Goal: Information Seeking & Learning: Find specific fact

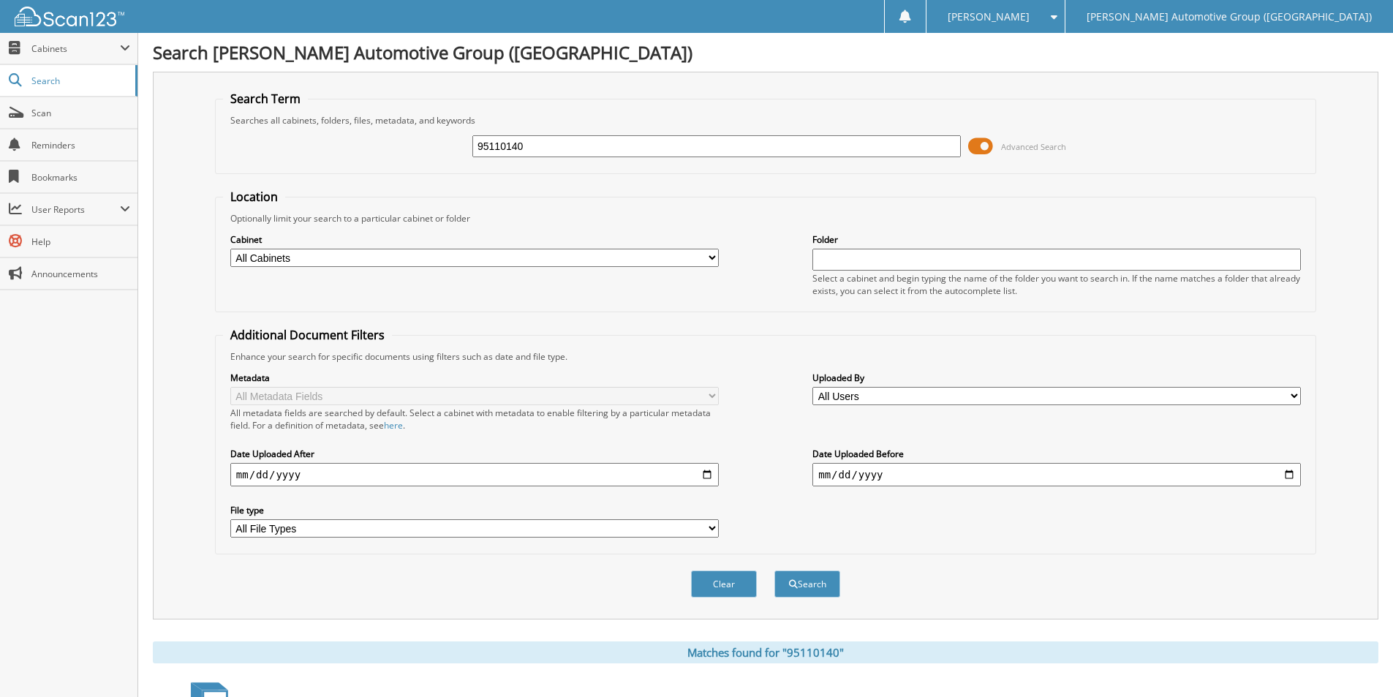
drag, startPoint x: 608, startPoint y: 151, endPoint x: 311, endPoint y: 129, distance: 297.8
click at [311, 129] on div "95110140 Advanced Search" at bounding box center [765, 146] width 1085 height 39
drag, startPoint x: 574, startPoint y: 147, endPoint x: 559, endPoint y: 130, distance: 22.8
click at [559, 130] on div "Advanced Search" at bounding box center [765, 146] width 1085 height 39
type input "KD373087"
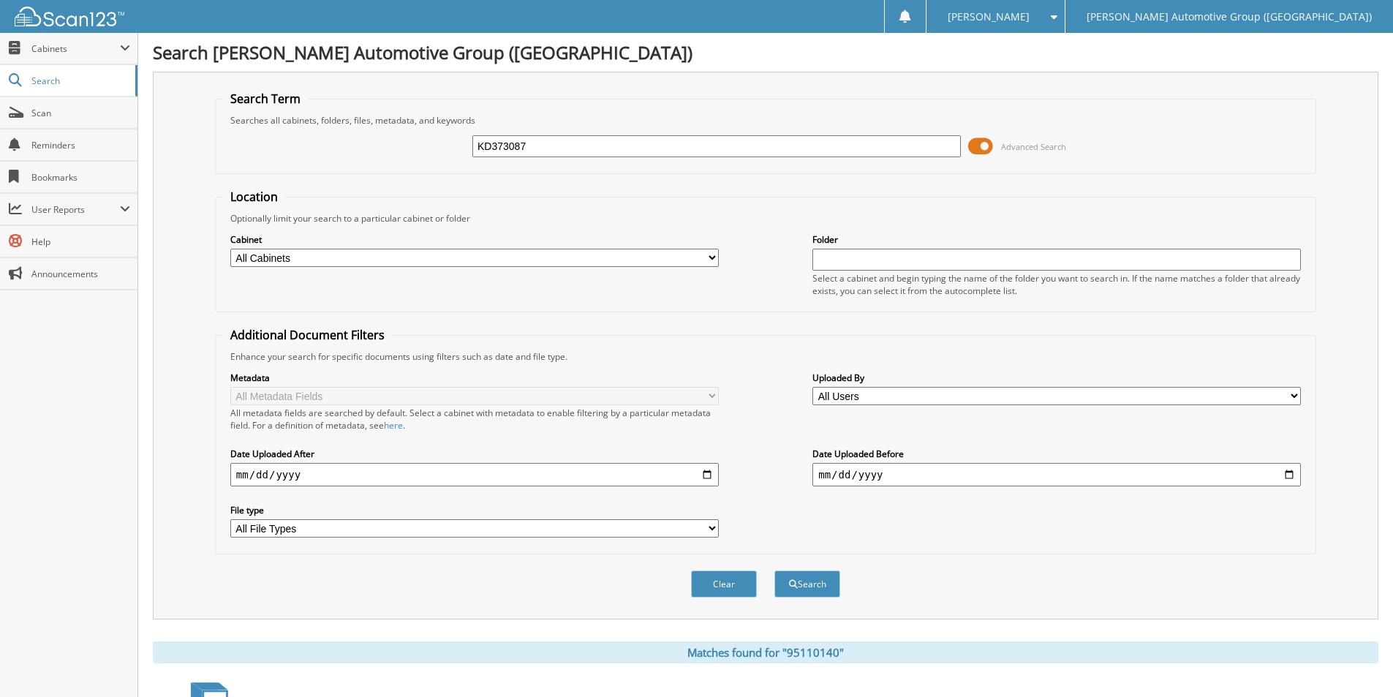
click at [775, 570] on button "Search" at bounding box center [808, 583] width 66 height 27
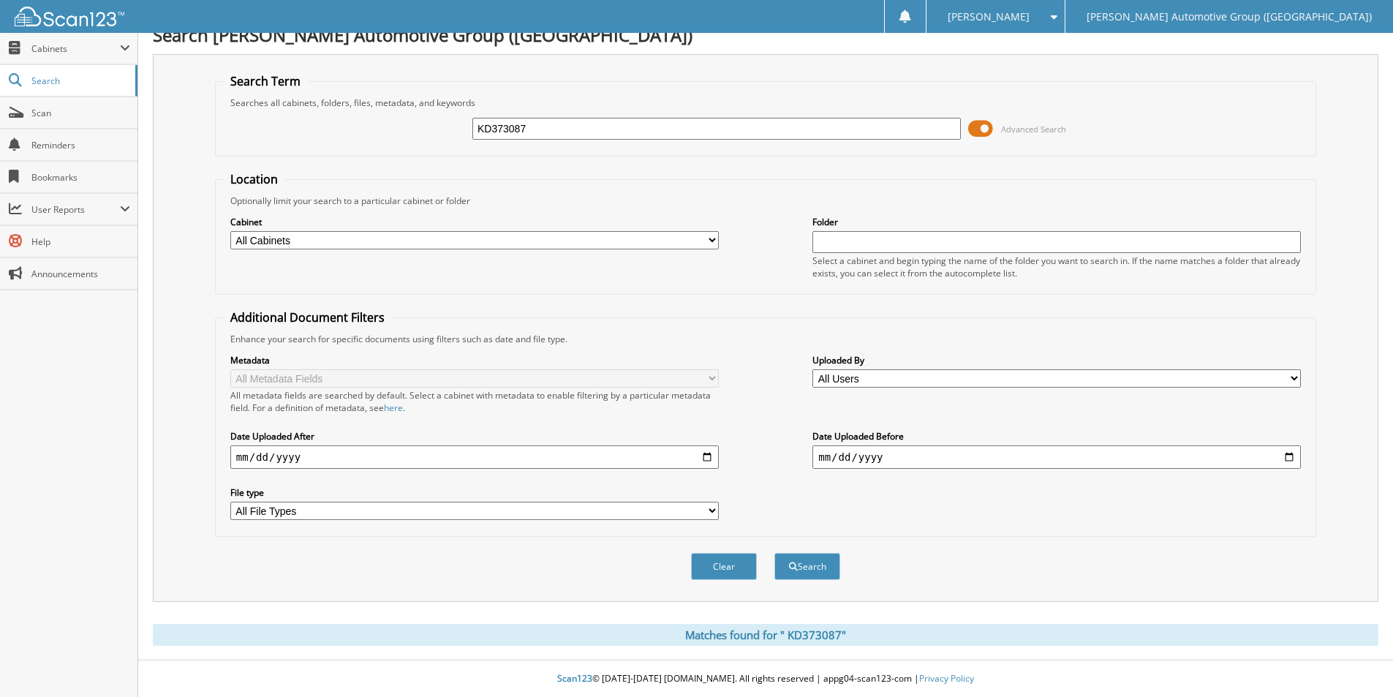
drag, startPoint x: 546, startPoint y: 130, endPoint x: 426, endPoint y: 120, distance: 120.4
click at [428, 121] on div "KD373087 Advanced Search" at bounding box center [765, 128] width 1085 height 39
type input "NG371601"
click at [775, 553] on button "Search" at bounding box center [808, 566] width 66 height 27
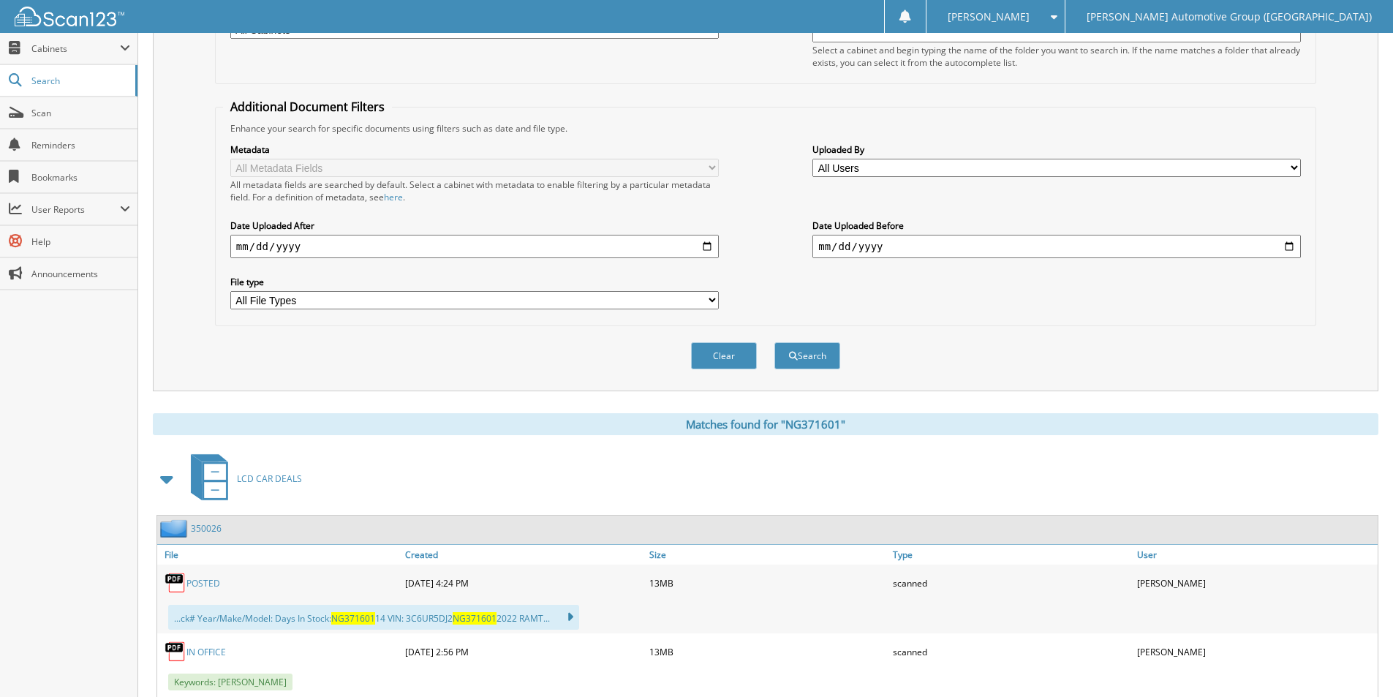
scroll to position [73, 0]
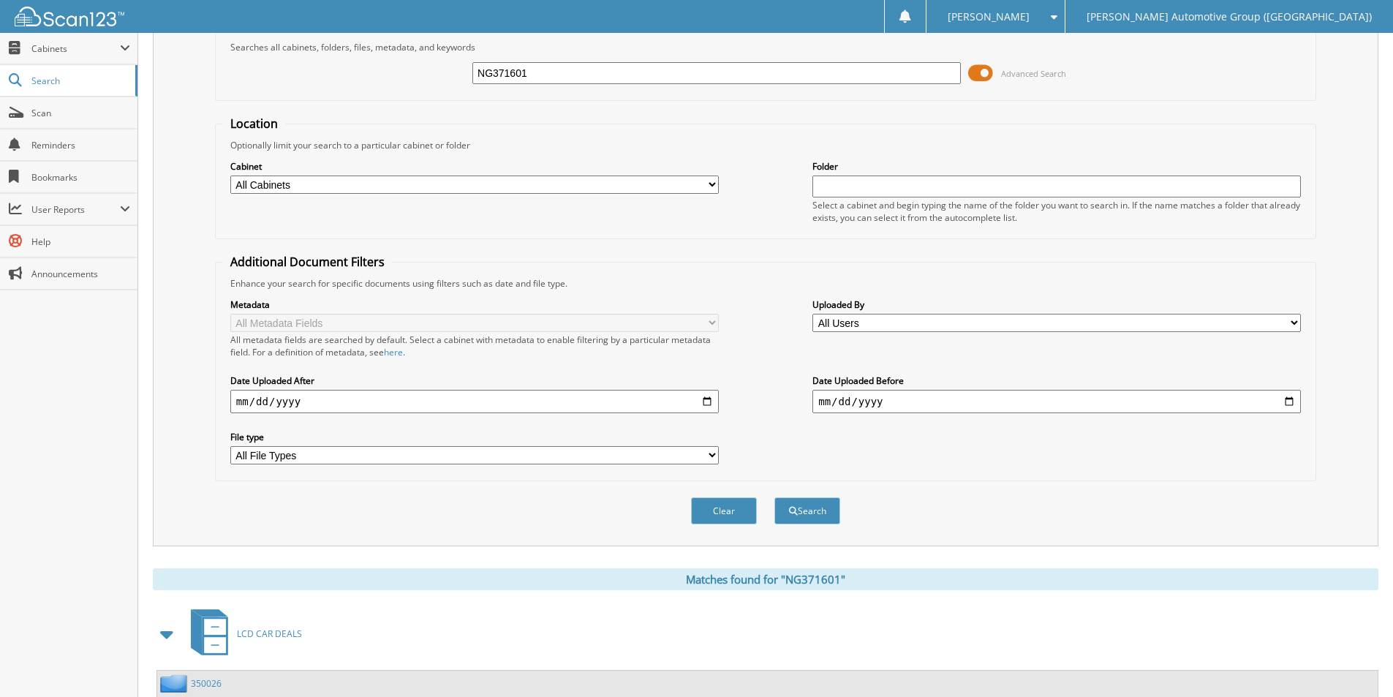
drag, startPoint x: 524, startPoint y: 62, endPoint x: 350, endPoint y: 47, distance: 174.7
click at [350, 47] on fieldset "Search Term Searches all cabinets, folders, files, metadata, and keywords NG371…" at bounding box center [765, 59] width 1101 height 83
type input "SFB01459"
click at [775, 497] on button "Search" at bounding box center [808, 510] width 66 height 27
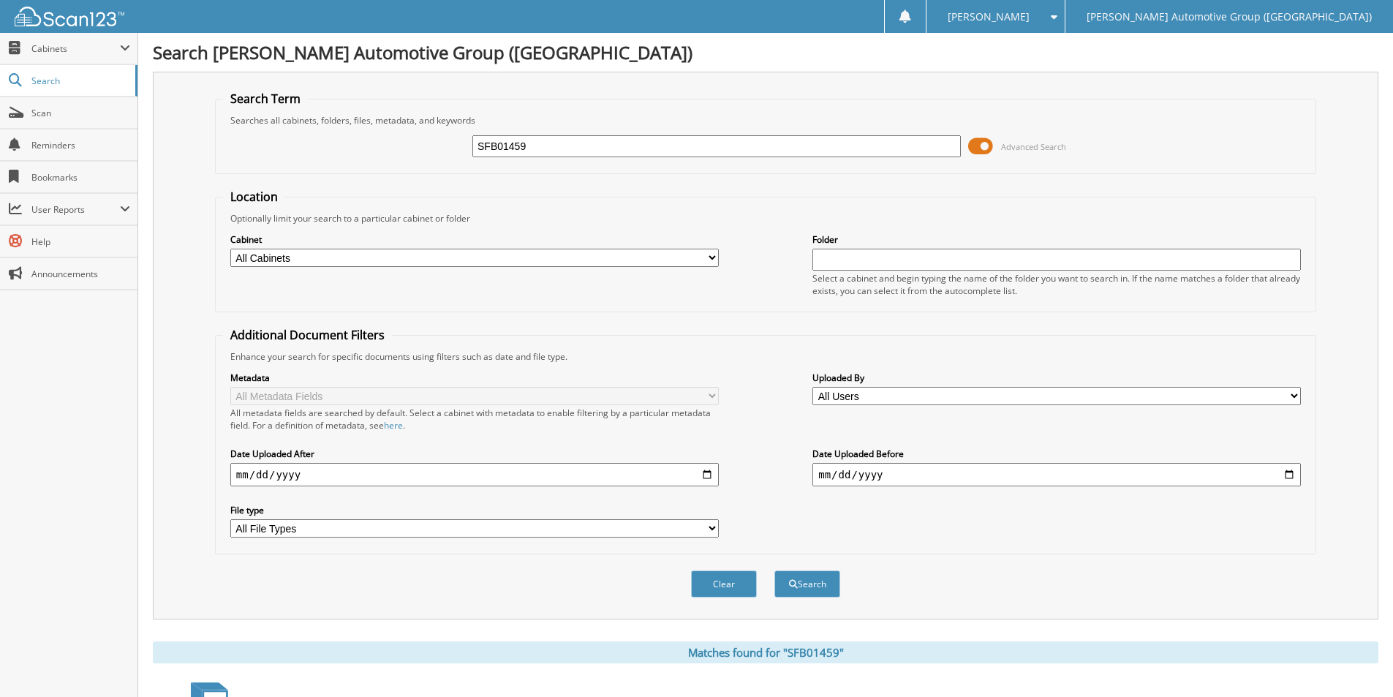
drag, startPoint x: 419, startPoint y: 143, endPoint x: 312, endPoint y: 137, distance: 106.9
click at [312, 137] on div "SFB01459 Advanced Search" at bounding box center [765, 146] width 1085 height 39
type input "K"
type input "NKE13781"
click at [775, 570] on button "Search" at bounding box center [808, 583] width 66 height 27
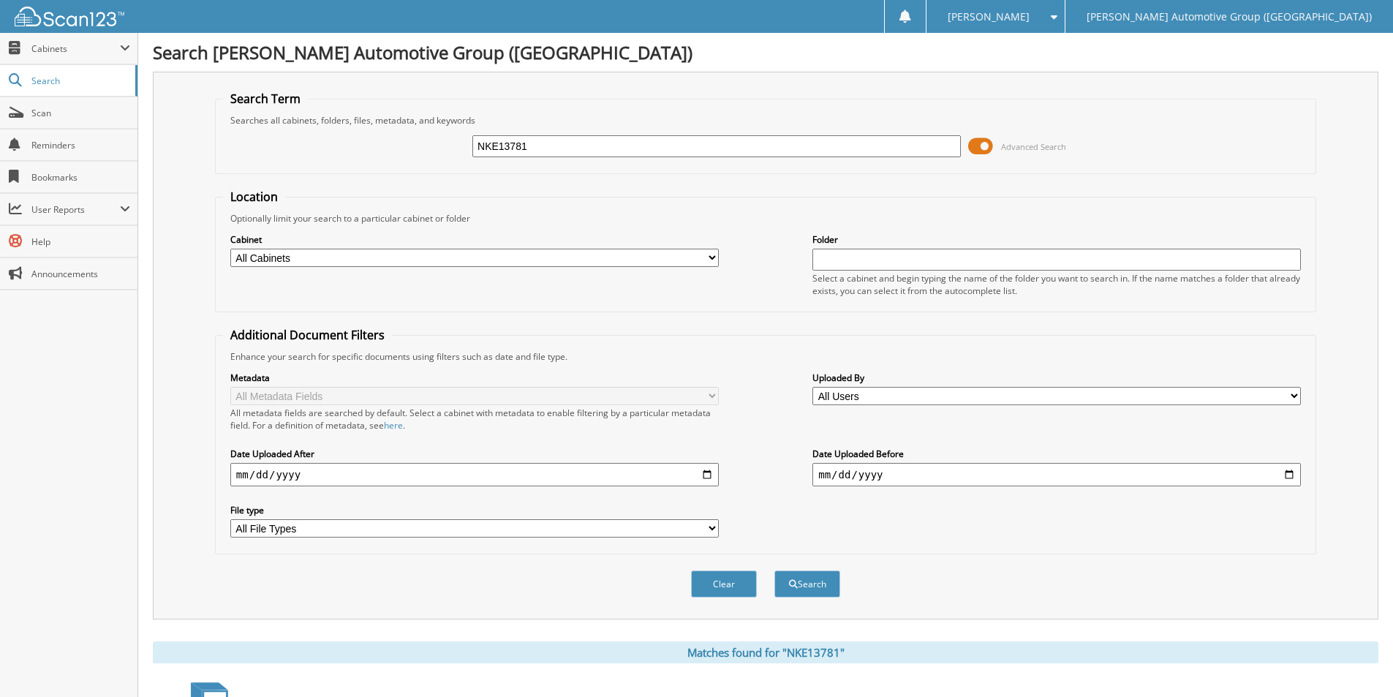
drag, startPoint x: 540, startPoint y: 149, endPoint x: 312, endPoint y: 132, distance: 228.8
click at [312, 135] on div "NKE13781 Advanced Search" at bounding box center [765, 146] width 1085 height 39
type input "NR111908"
click at [775, 570] on button "Search" at bounding box center [808, 583] width 66 height 27
drag, startPoint x: 566, startPoint y: 140, endPoint x: 276, endPoint y: 158, distance: 290.2
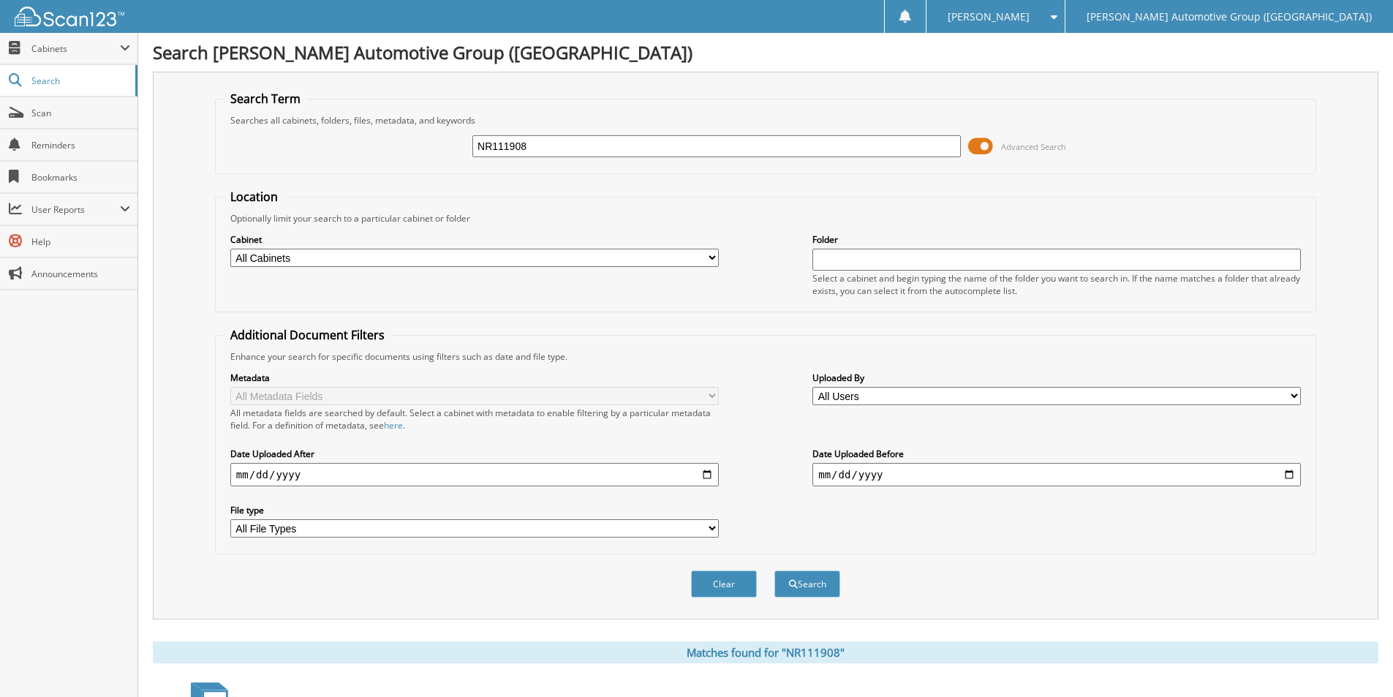
click at [276, 158] on div "NR111908 Advanced Search" at bounding box center [765, 146] width 1085 height 39
type input "LF139586"
click at [775, 570] on button "Search" at bounding box center [808, 583] width 66 height 27
drag, startPoint x: 529, startPoint y: 148, endPoint x: 242, endPoint y: 138, distance: 286.9
click at [246, 143] on div "LF139586 Advanced Search" at bounding box center [765, 146] width 1085 height 39
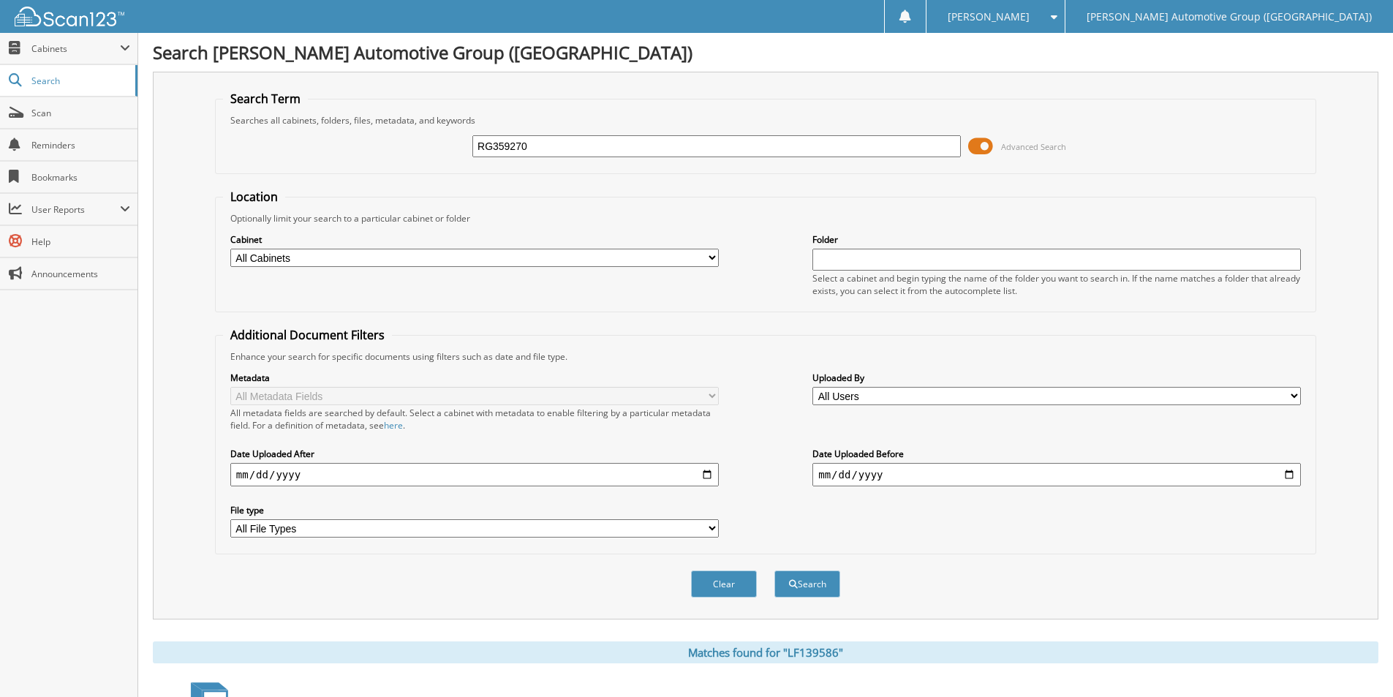
type input "RG359270"
click at [775, 570] on button "Search" at bounding box center [808, 583] width 66 height 27
drag, startPoint x: 524, startPoint y: 144, endPoint x: 402, endPoint y: 147, distance: 122.2
click at [402, 148] on div "RG359270 Advanced Search" at bounding box center [765, 146] width 1085 height 39
type input "NG392343"
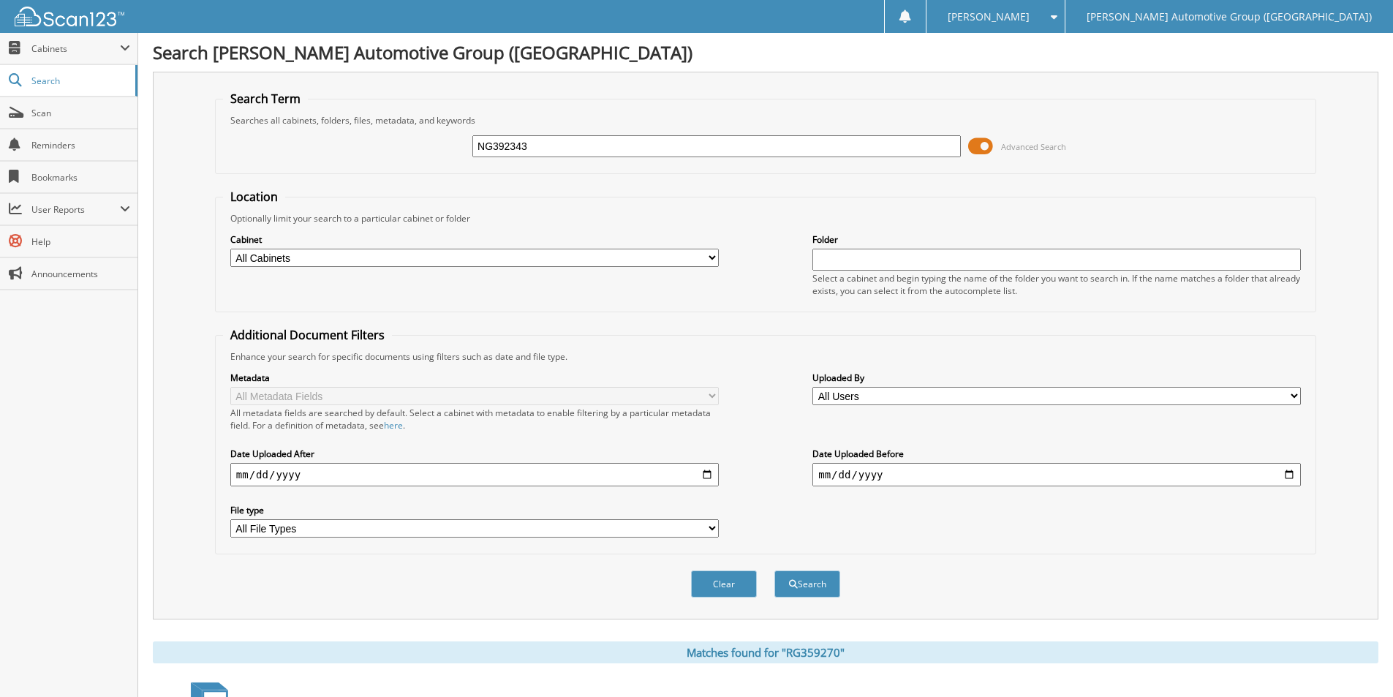
click at [775, 570] on button "Search" at bounding box center [808, 583] width 66 height 27
drag, startPoint x: 555, startPoint y: 150, endPoint x: 245, endPoint y: 168, distance: 310.6
click at [249, 170] on fieldset "Search Term Searches all cabinets, folders, files, metadata, and keywords NG392…" at bounding box center [765, 132] width 1101 height 83
type input "PL505853"
click at [775, 570] on button "Search" at bounding box center [808, 583] width 66 height 27
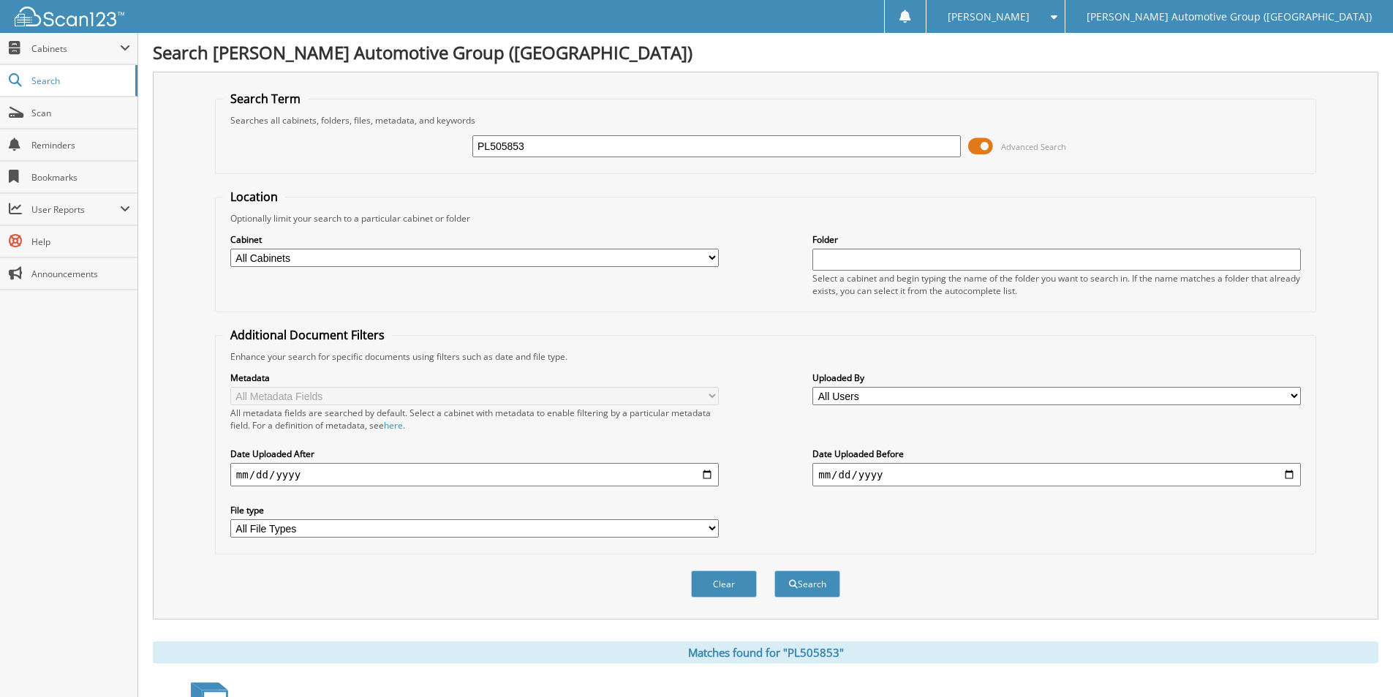
drag, startPoint x: 451, startPoint y: 148, endPoint x: 340, endPoint y: 130, distance: 112.5
click at [340, 130] on div "PL505853 Advanced Search" at bounding box center [765, 146] width 1085 height 39
type input "GM739742"
click at [775, 570] on button "Search" at bounding box center [808, 583] width 66 height 27
drag, startPoint x: 552, startPoint y: 151, endPoint x: 184, endPoint y: 148, distance: 368.6
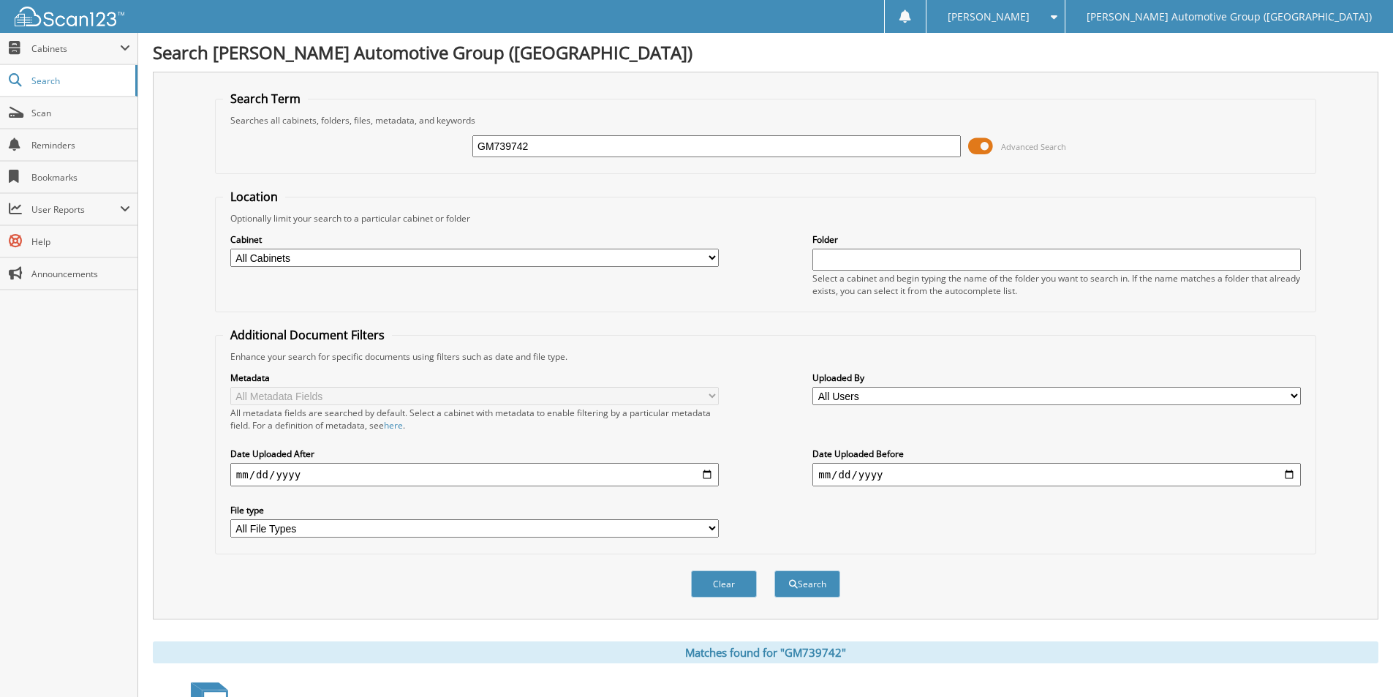
click at [184, 148] on div "Search Term Searches all cabinets, folders, files, metadata, and keywords GM739…" at bounding box center [766, 346] width 1226 height 548
type input "CFC30035"
click at [775, 570] on button "Search" at bounding box center [808, 583] width 66 height 27
drag, startPoint x: 308, startPoint y: 157, endPoint x: 282, endPoint y: 148, distance: 27.1
click at [282, 148] on div "CFC30035 Advanced Search" at bounding box center [765, 146] width 1085 height 39
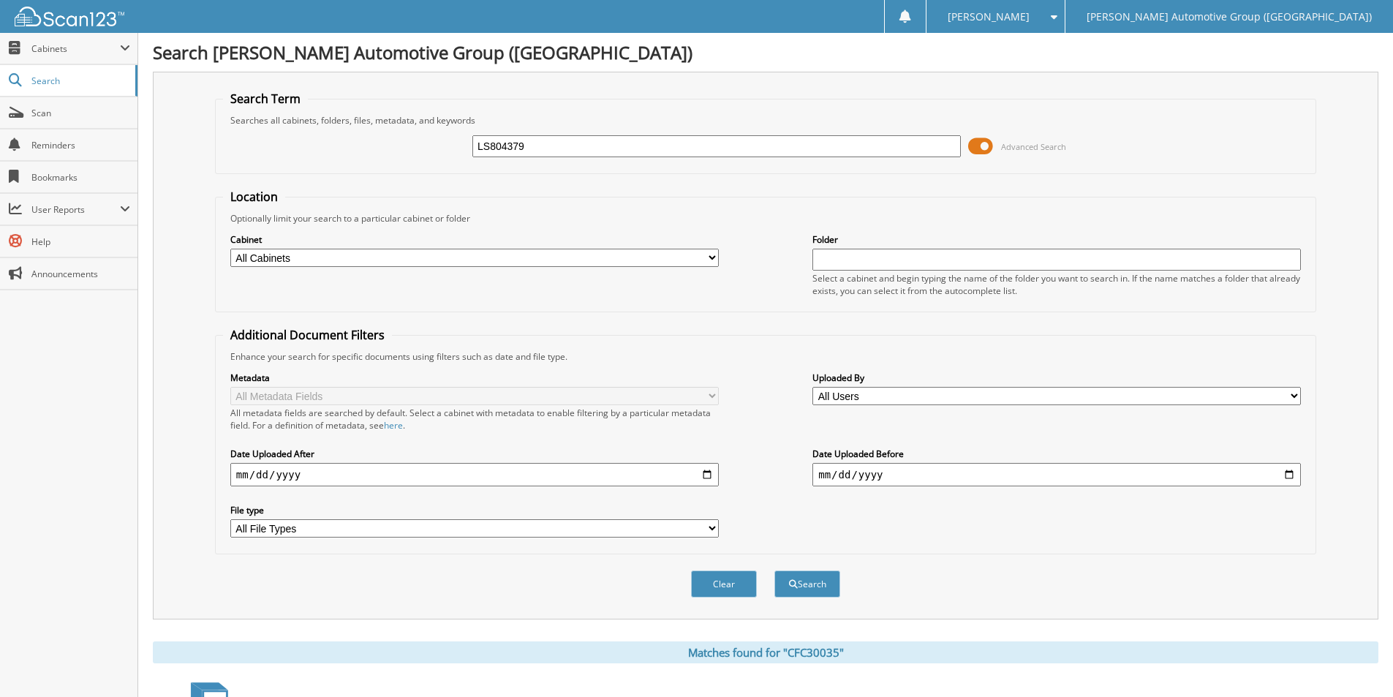
type input "LS804379"
click at [775, 570] on button "Search" at bounding box center [808, 583] width 66 height 27
drag, startPoint x: 423, startPoint y: 135, endPoint x: 250, endPoint y: 129, distance: 172.7
click at [251, 130] on div "LS804379 Advanced Search" at bounding box center [765, 146] width 1085 height 39
type input "3"
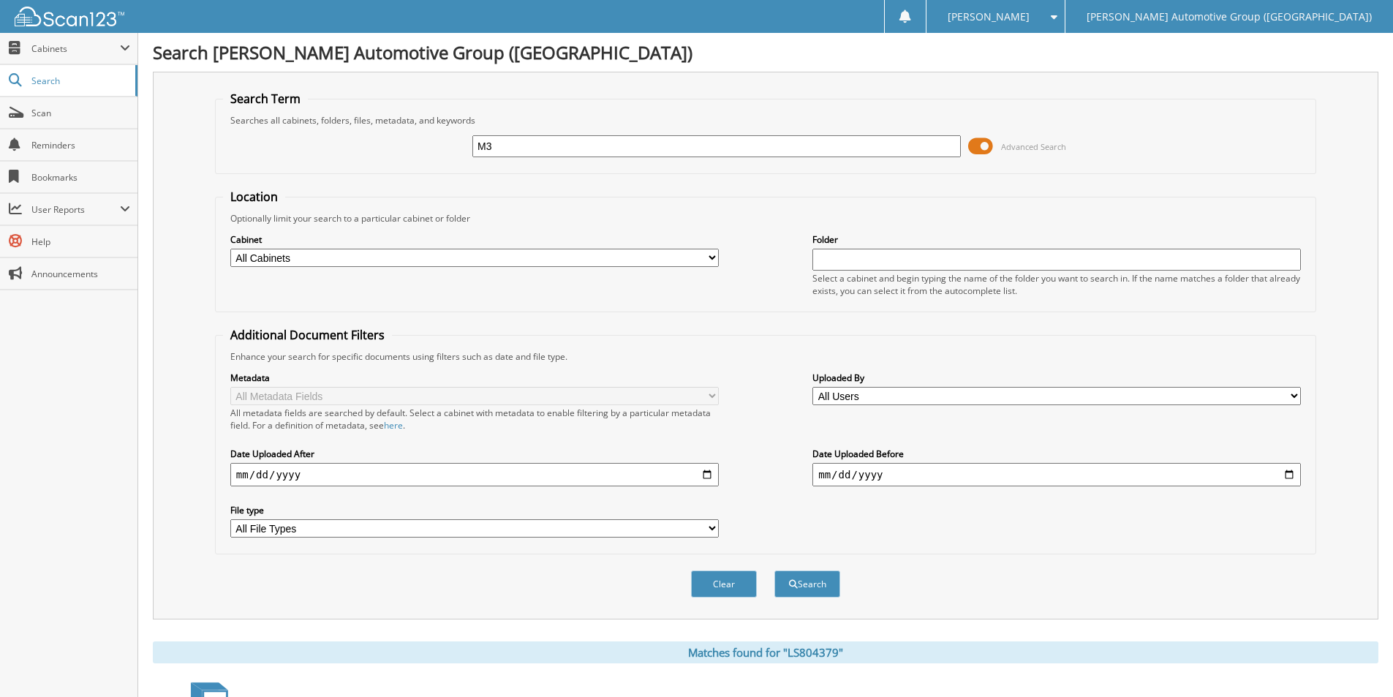
type input "M"
type input "M3113605"
click at [775, 570] on button "Search" at bounding box center [808, 583] width 66 height 27
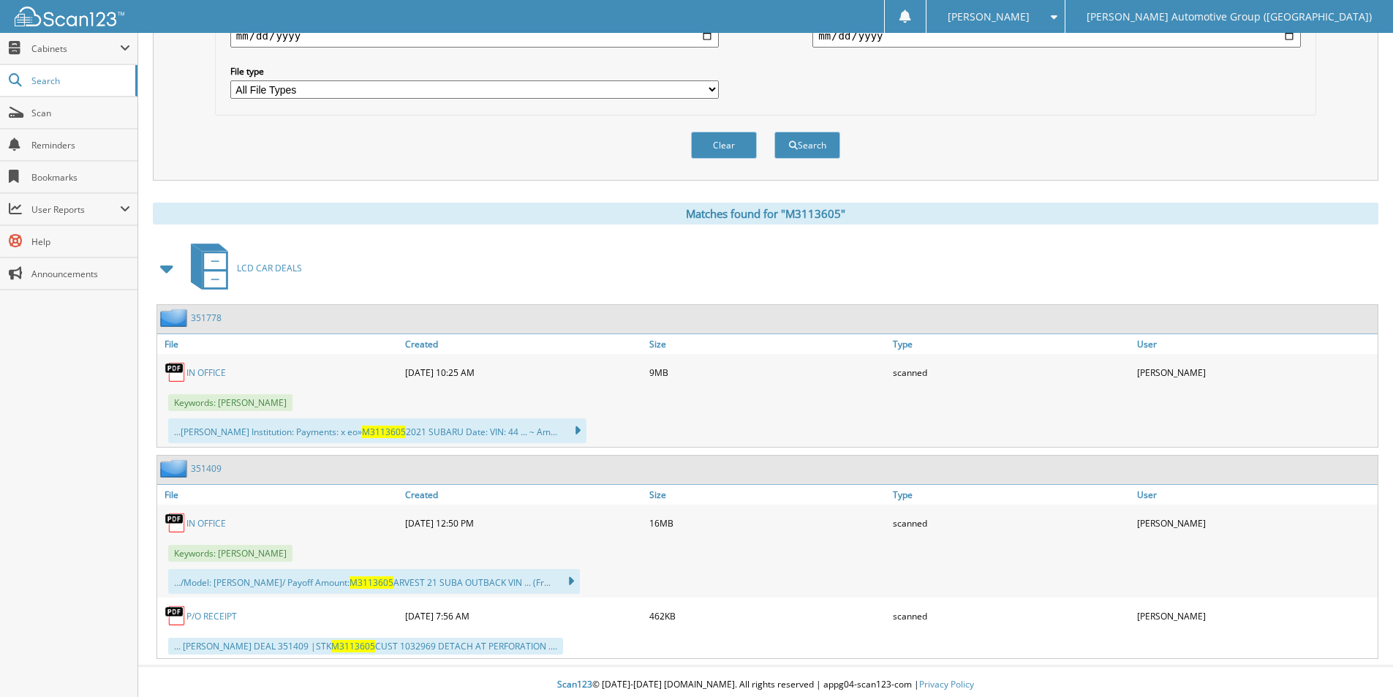
scroll to position [445, 0]
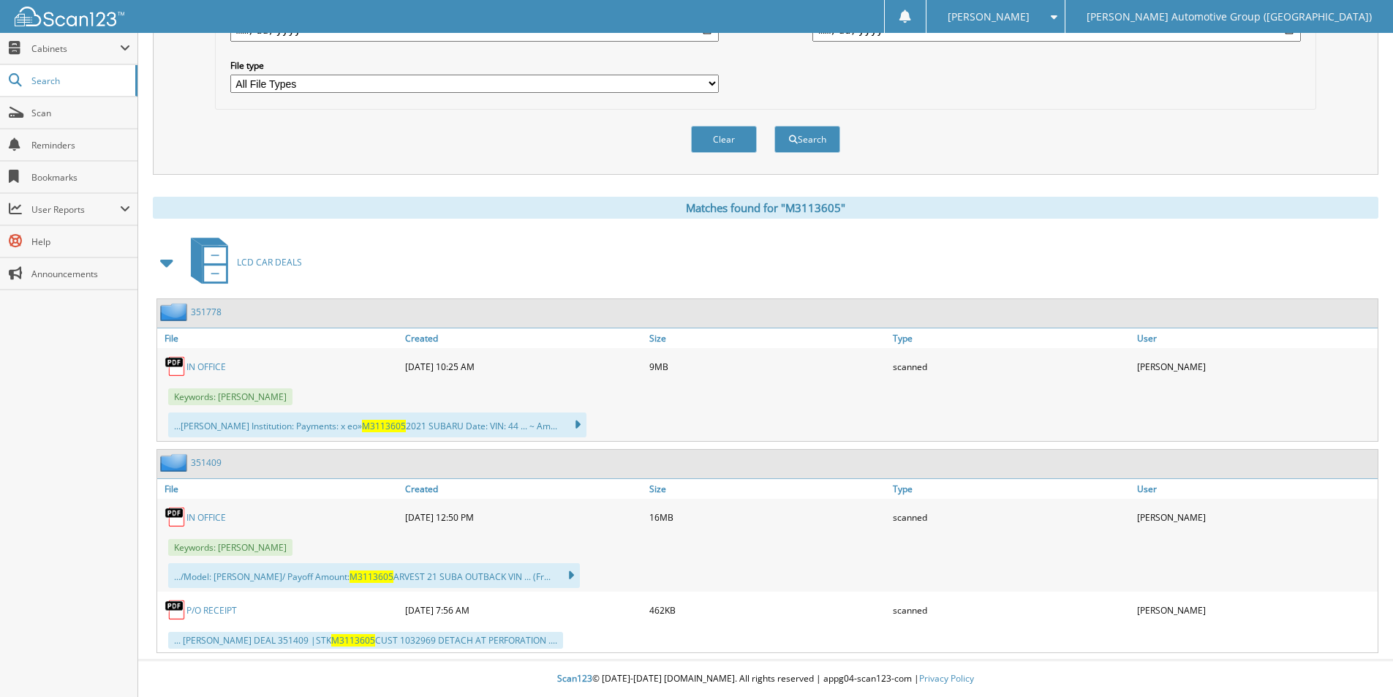
type input "M3113605"
click at [208, 312] on link "351778" at bounding box center [206, 312] width 31 height 12
